Goal: Register for event/course

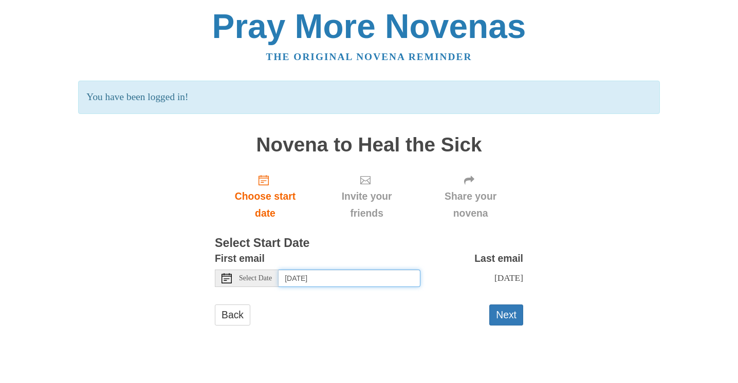
click at [307, 281] on input "Tuesday, August 26th" at bounding box center [349, 278] width 142 height 17
click at [382, 196] on span "Invite your friends" at bounding box center [367, 205] width 82 height 34
click at [498, 309] on button "Next" at bounding box center [506, 315] width 34 height 21
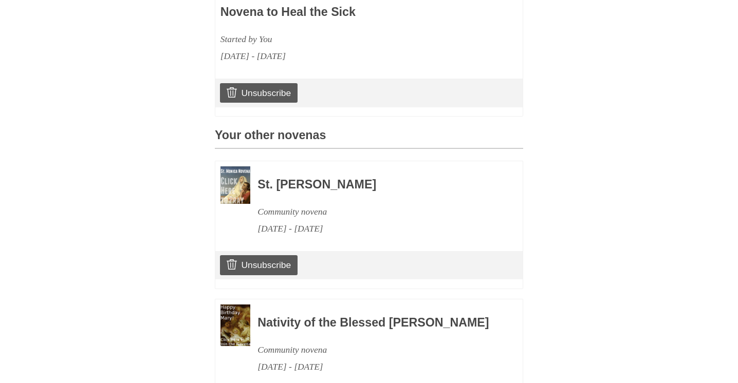
scroll to position [331, 0]
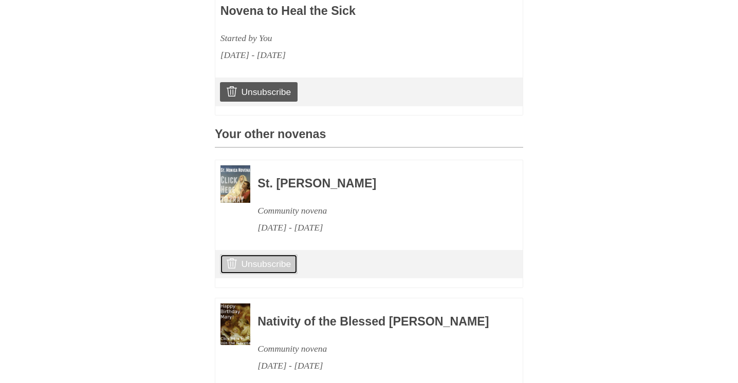
click at [265, 269] on link "Unsubscribe" at bounding box center [259, 264] width 78 height 20
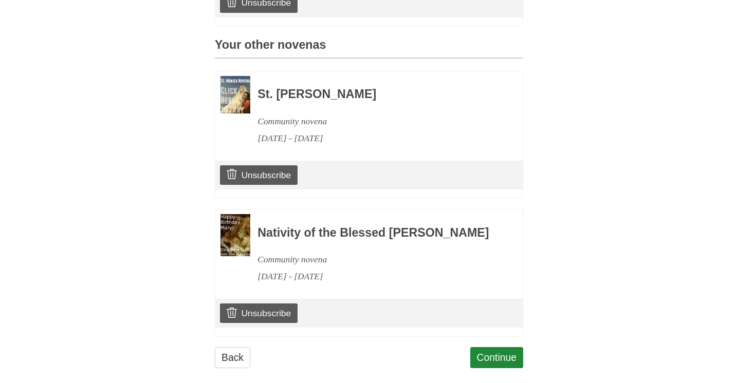
scroll to position [497, 0]
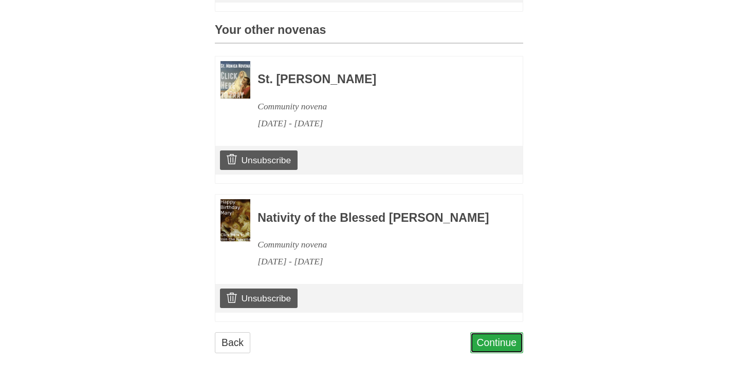
click at [506, 347] on link "Continue" at bounding box center [496, 342] width 53 height 21
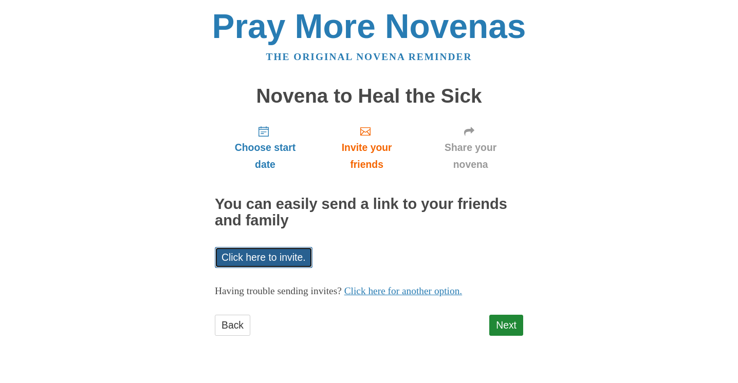
click at [298, 255] on link "Click here to invite." at bounding box center [264, 257] width 98 height 21
click at [505, 330] on link "Next" at bounding box center [506, 325] width 34 height 21
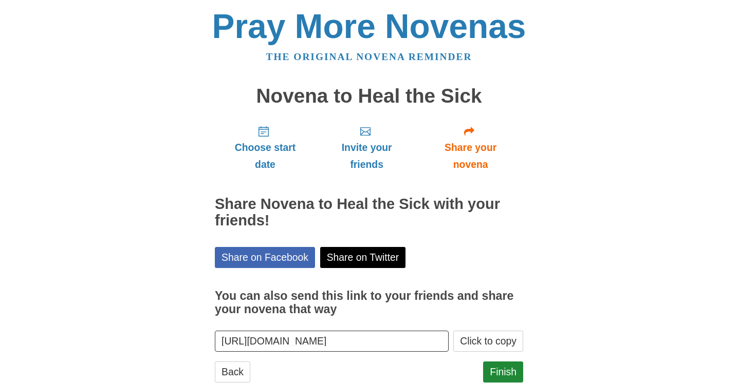
scroll to position [29, 0]
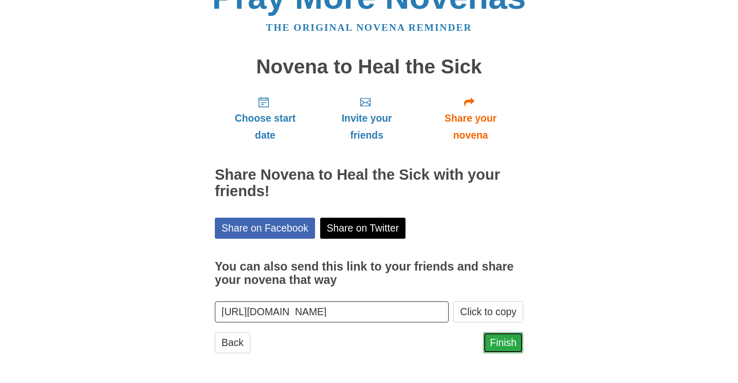
click at [500, 350] on link "Finish" at bounding box center [503, 342] width 40 height 21
